Goal: Information Seeking & Learning: Check status

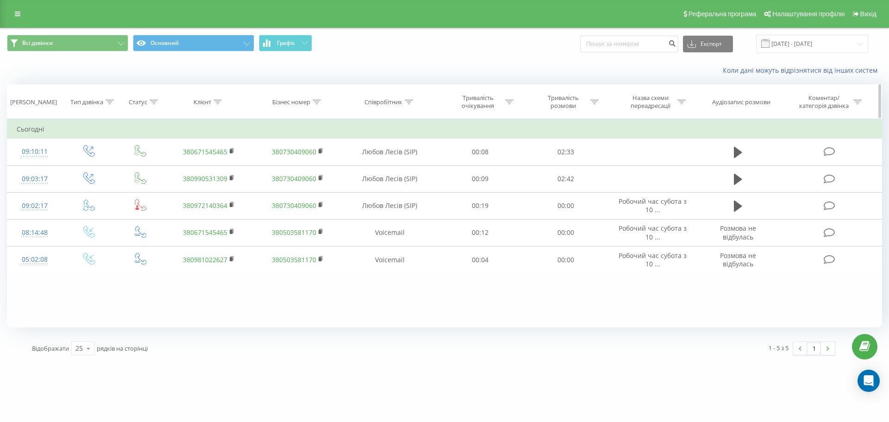
click at [211, 102] on div "Клієнт" at bounding box center [202, 102] width 18 height 8
click at [207, 166] on input "text" at bounding box center [208, 168] width 81 height 16
paste input "380671545465"
click button "OK" at bounding box center [228, 187] width 39 height 12
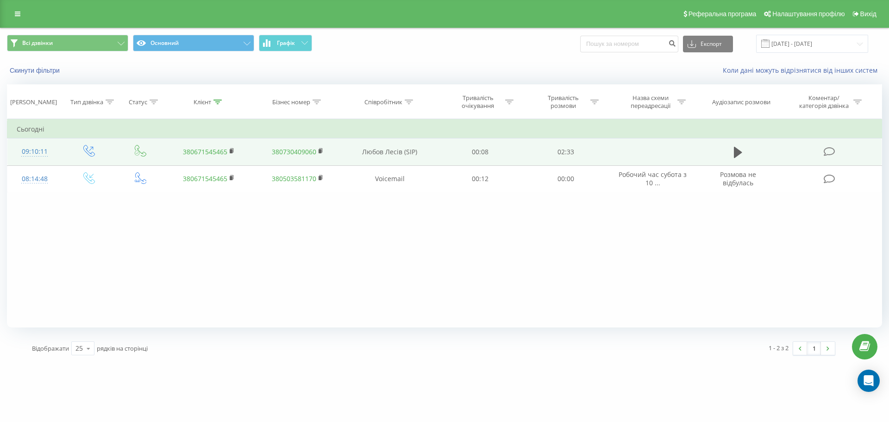
click at [729, 149] on td at bounding box center [738, 151] width 82 height 27
click at [736, 148] on icon at bounding box center [738, 152] width 8 height 11
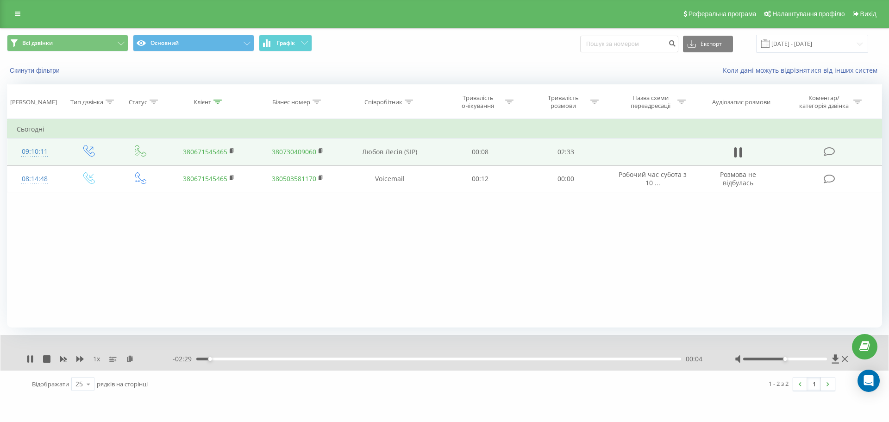
drag, startPoint x: 46, startPoint y: 358, endPoint x: 58, endPoint y: 356, distance: 12.1
click at [46, 358] on icon at bounding box center [46, 358] width 7 height 7
drag, startPoint x: 213, startPoint y: 94, endPoint x: 214, endPoint y: 101, distance: 6.5
click at [214, 97] on th "Клієнт" at bounding box center [208, 102] width 89 height 34
click at [214, 101] on icon at bounding box center [217, 102] width 8 height 5
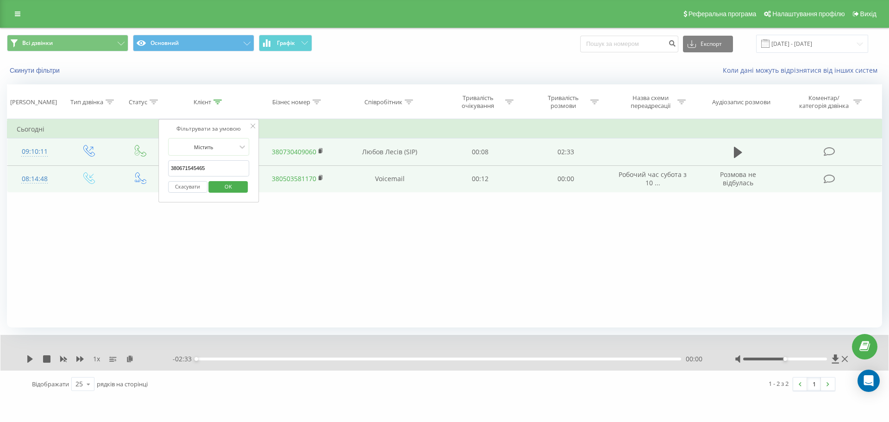
drag, startPoint x: 218, startPoint y: 168, endPoint x: 107, endPoint y: 171, distance: 110.7
click at [107, 171] on table "Фільтрувати за умовою Дорівнює Введіть значення Скасувати OK Фільтрувати за умо…" at bounding box center [444, 156] width 875 height 74
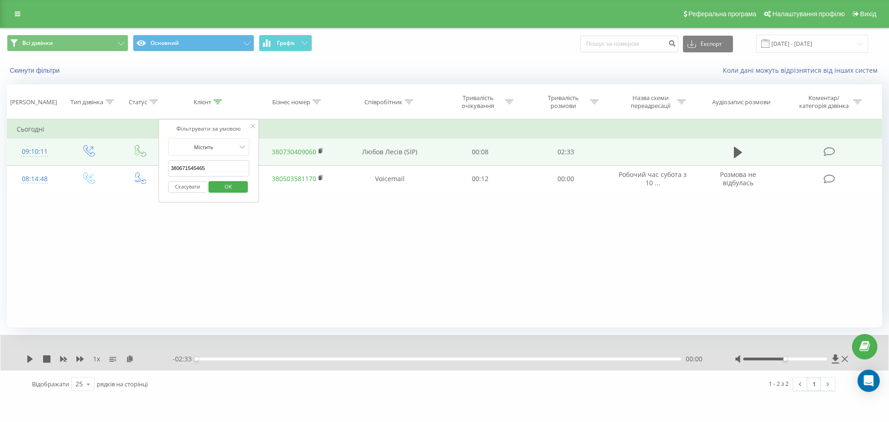
paste input "62630966"
click button "OK" at bounding box center [228, 187] width 39 height 12
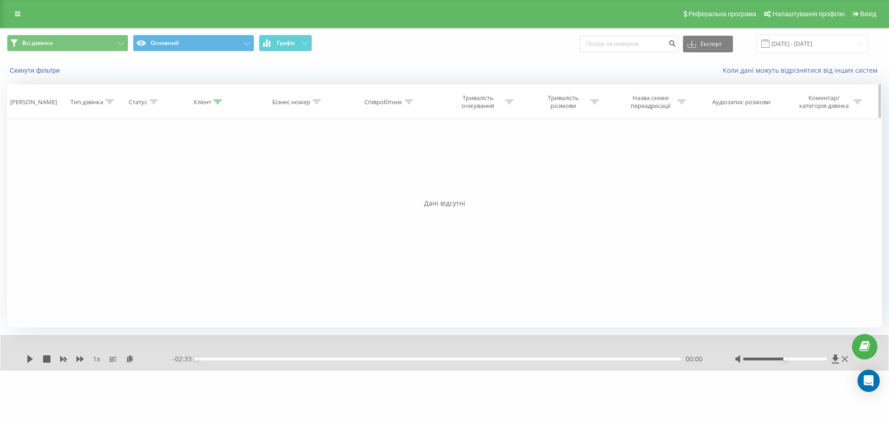
click at [216, 103] on icon at bounding box center [217, 102] width 8 height 5
drag, startPoint x: 215, startPoint y: 168, endPoint x: 160, endPoint y: 166, distance: 55.1
click at [160, 166] on div "Фільтрувати за умовою Містить 380662630966 Скасувати OK" at bounding box center [208, 160] width 101 height 83
click button "OK" at bounding box center [228, 187] width 39 height 12
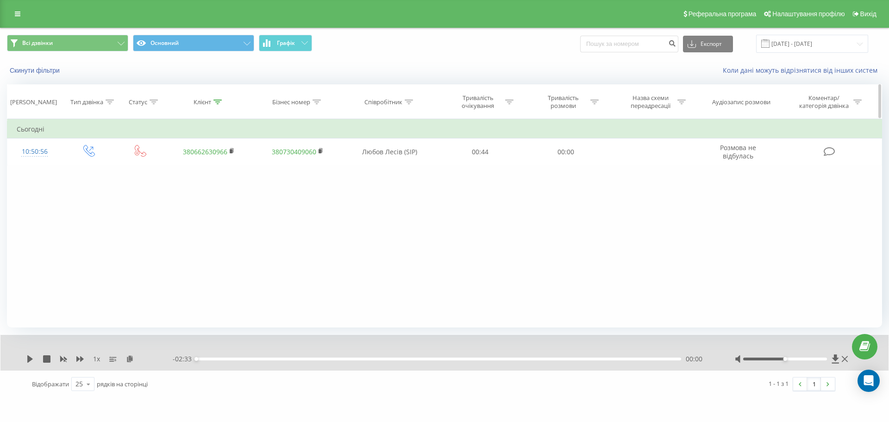
click at [214, 101] on icon at bounding box center [217, 102] width 8 height 5
drag, startPoint x: 216, startPoint y: 172, endPoint x: 153, endPoint y: 171, distance: 63.0
click at [153, 171] on div "Фільтрувати за умовою Дорівнює Введіть значення Скасувати OK Фільтрувати за умо…" at bounding box center [444, 223] width 875 height 208
paste input "37360204"
type input "380637360204"
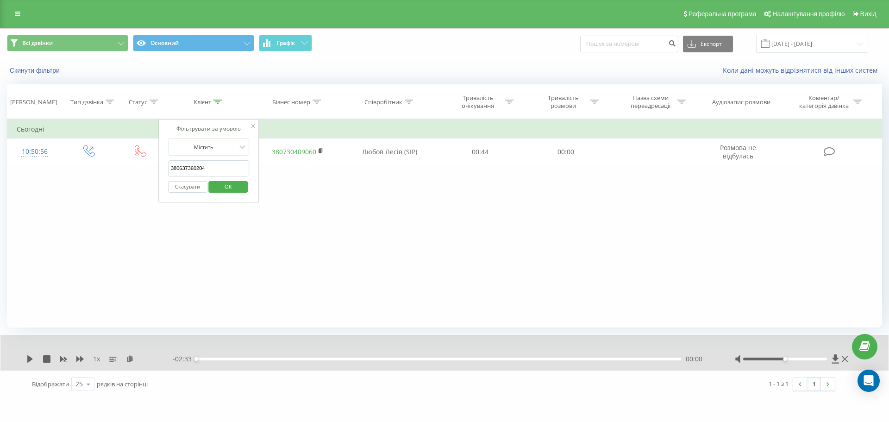
click button "OK" at bounding box center [228, 187] width 39 height 12
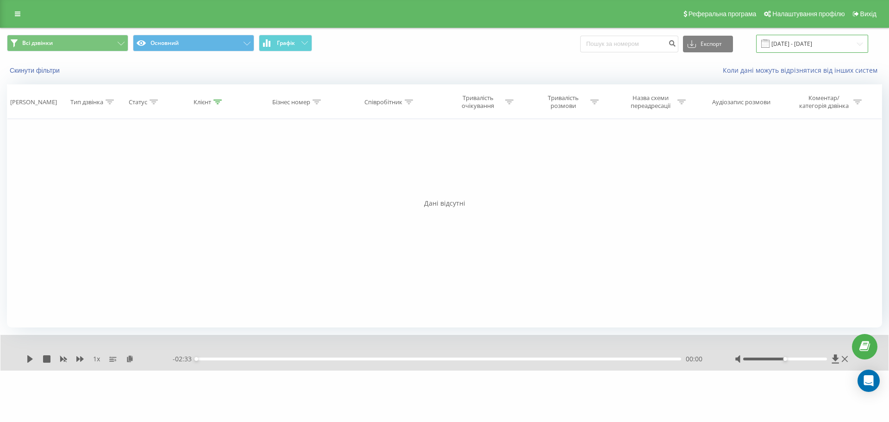
click at [802, 41] on input "[DATE] - [DATE]" at bounding box center [812, 44] width 112 height 18
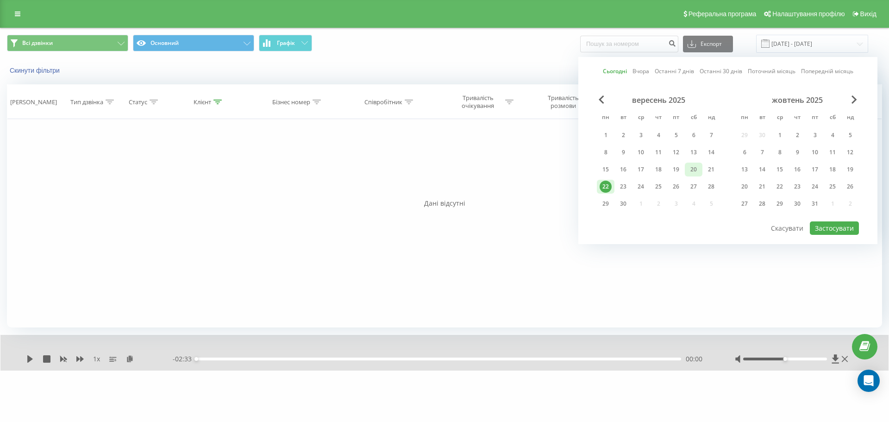
drag, startPoint x: 675, startPoint y: 171, endPoint x: 698, endPoint y: 175, distance: 23.1
click at [675, 170] on div "19" at bounding box center [676, 169] width 12 height 12
click at [823, 229] on button "Застосувати" at bounding box center [834, 227] width 49 height 13
type input "19.09.2025 - 19.09.2025"
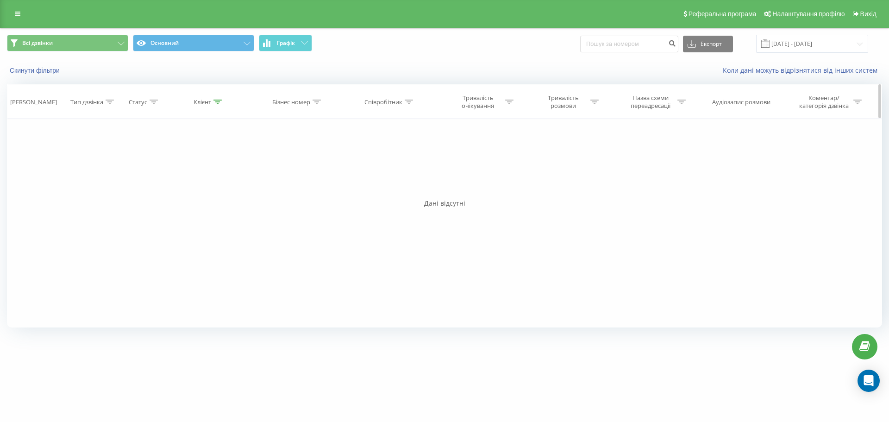
click at [211, 98] on div "Клієнт" at bounding box center [202, 102] width 18 height 8
drag, startPoint x: 214, startPoint y: 170, endPoint x: 132, endPoint y: 154, distance: 84.1
click at [132, 154] on div "Фільтрувати за умовою Дорівнює Введіть значення Скасувати OK Фільтрувати за умо…" at bounding box center [444, 223] width 875 height 208
click button "OK" at bounding box center [228, 187] width 39 height 12
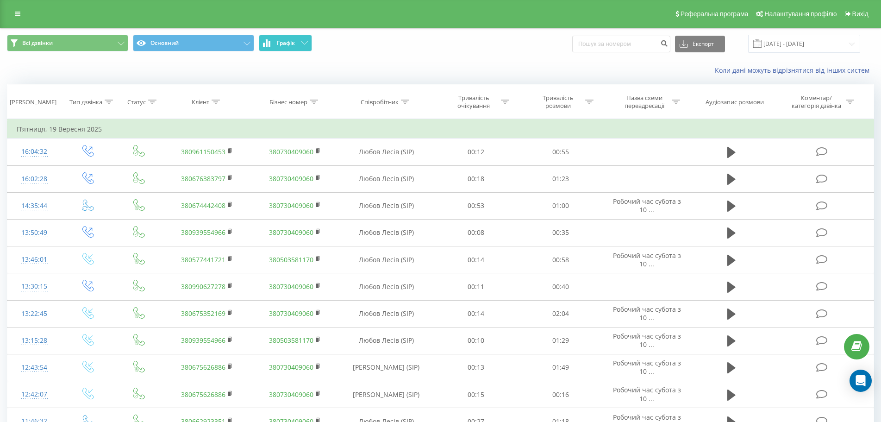
click at [284, 46] on span "Графік" at bounding box center [286, 43] width 18 height 6
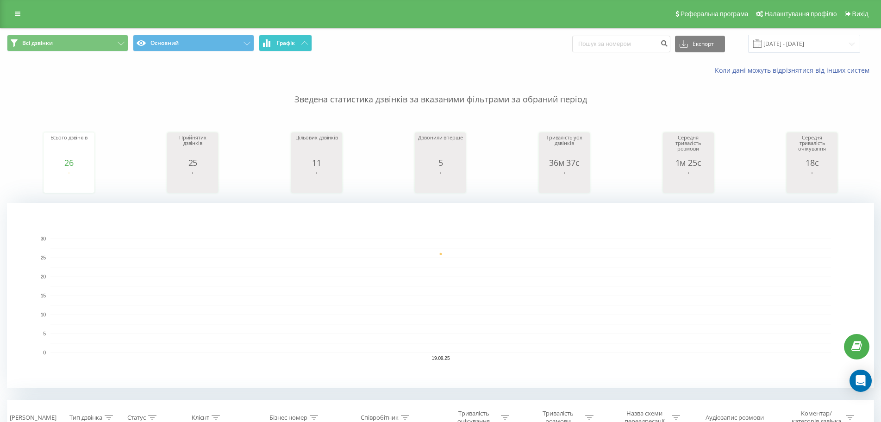
click at [298, 47] on button "Графік" at bounding box center [285, 43] width 53 height 17
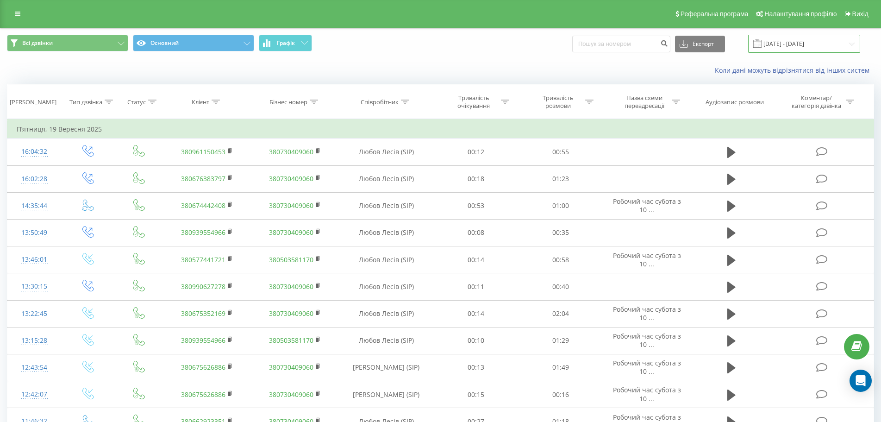
click at [824, 48] on input "19.09.2025 - 19.09.2025" at bounding box center [804, 44] width 112 height 18
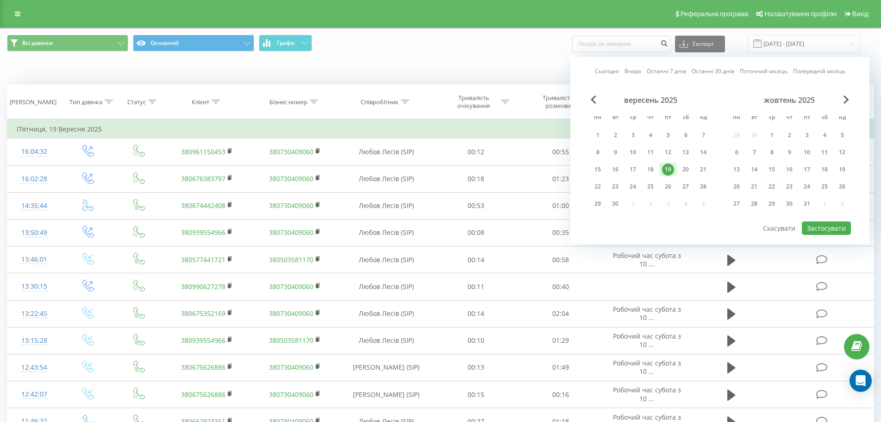
click at [613, 69] on link "Сьогодні" at bounding box center [607, 71] width 24 height 9
click at [819, 225] on button "Застосувати" at bounding box center [826, 227] width 49 height 13
type input "[DATE] - [DATE]"
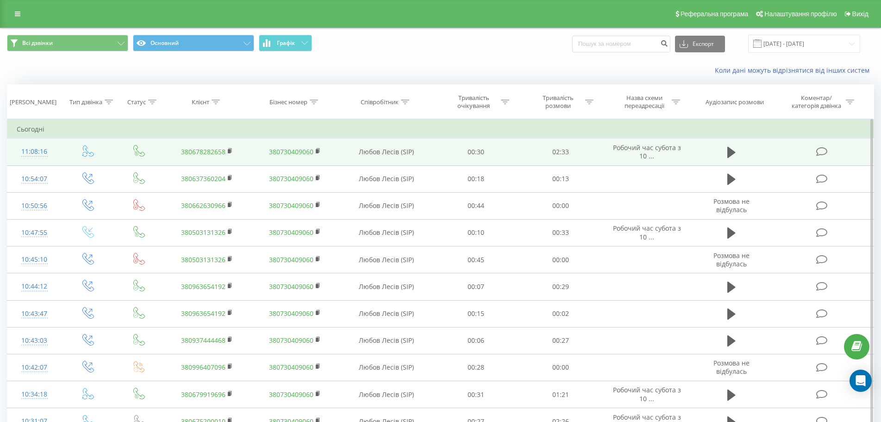
click at [704, 149] on td at bounding box center [731, 151] width 81 height 27
click at [730, 151] on icon at bounding box center [731, 152] width 8 height 11
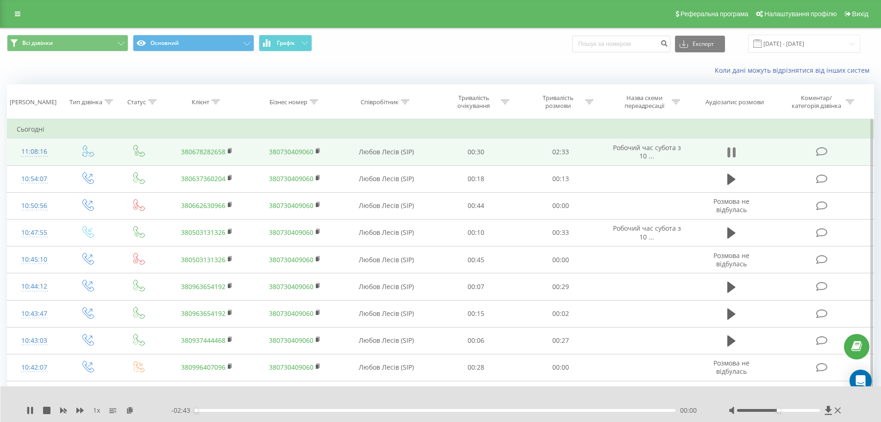
click at [728, 151] on icon at bounding box center [728, 152] width 3 height 10
click at [828, 410] on icon at bounding box center [828, 409] width 7 height 9
